Goal: Check status: Check status

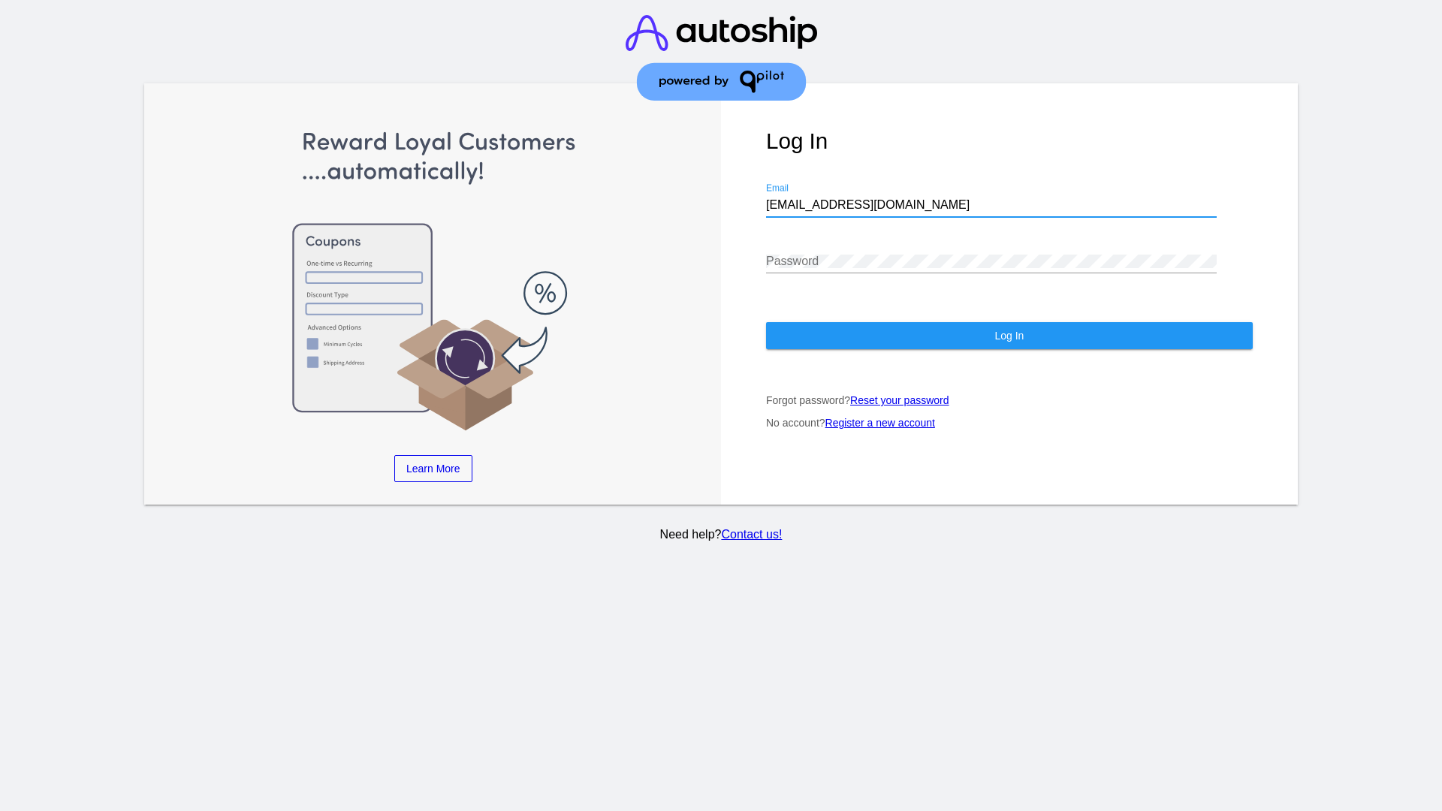
type input "[EMAIL_ADDRESS][DOMAIN_NAME]"
click at [1009, 336] on span "Log In" at bounding box center [1009, 336] width 29 height 12
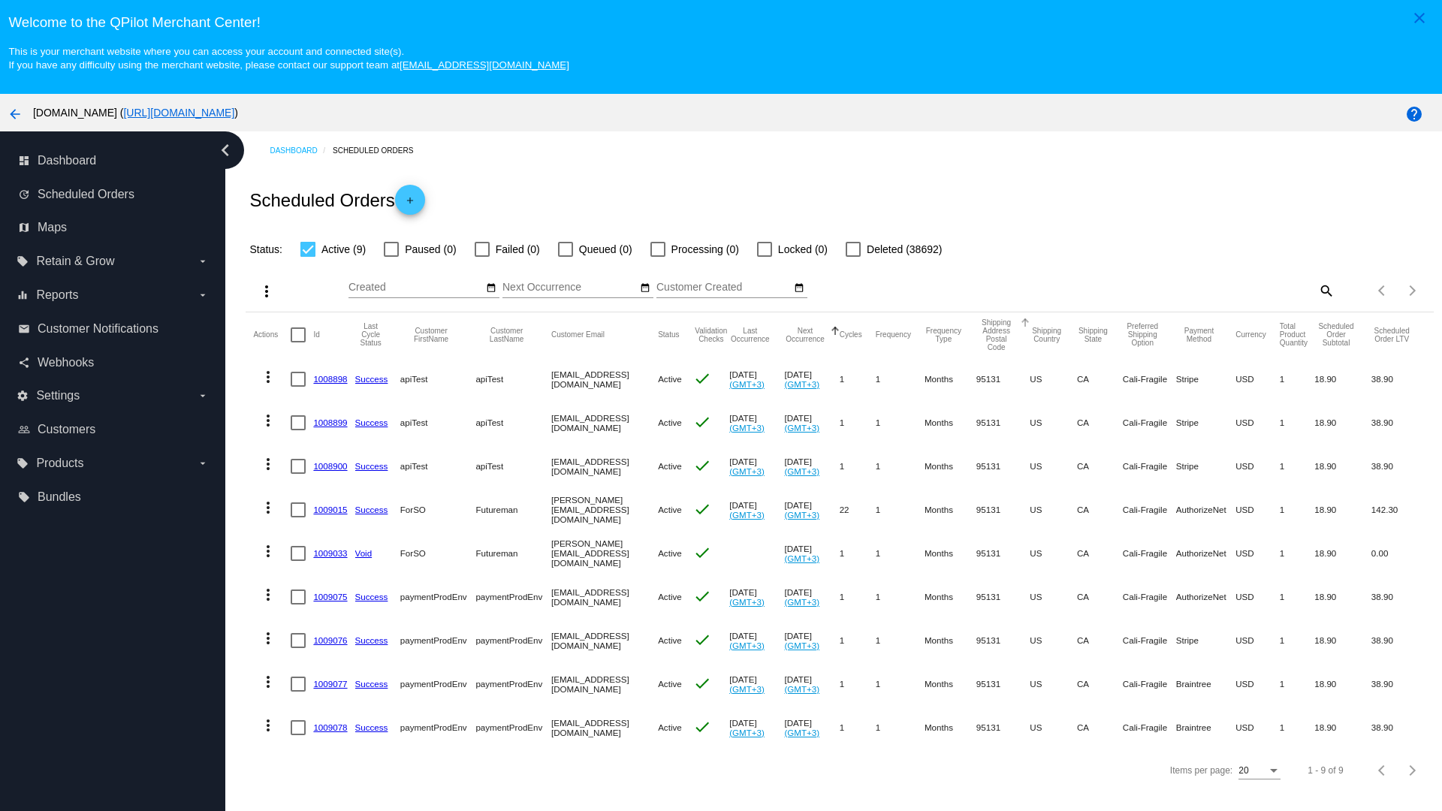
click at [507, 249] on span "Failed (0)" at bounding box center [518, 249] width 44 height 18
click at [482, 257] on input "Failed (0)" at bounding box center [482, 257] width 1 height 1
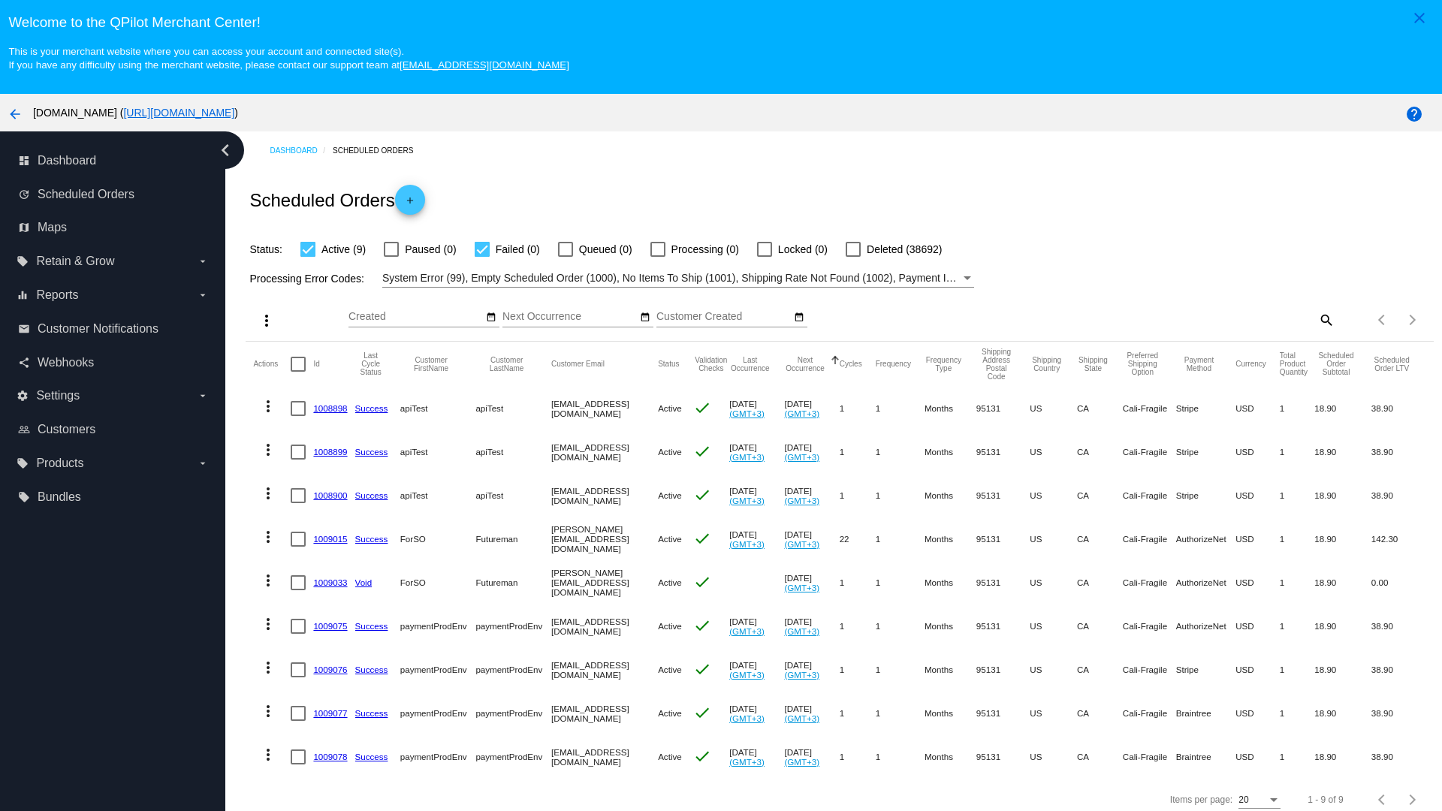
click at [507, 249] on span "Failed (0)" at bounding box center [518, 249] width 44 height 18
click at [482, 257] on input "Failed (0)" at bounding box center [482, 257] width 1 height 1
checkbox input "false"
